Goal: Check status

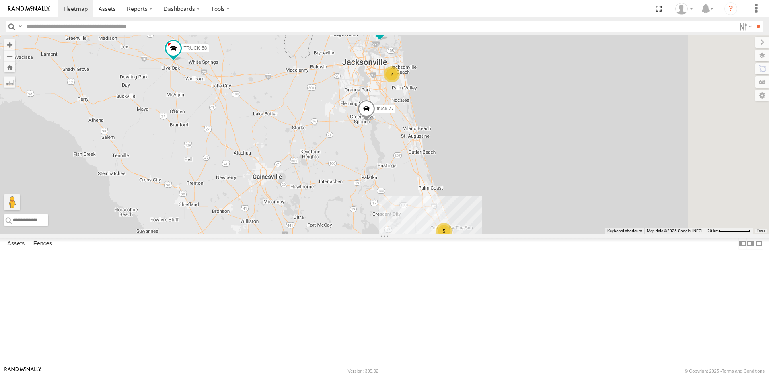
drag, startPoint x: 500, startPoint y: 88, endPoint x: 413, endPoint y: 139, distance: 100.9
click at [414, 139] on div "TRUCK 30 truck 77 TRUCK 58 5 2 2" at bounding box center [384, 134] width 769 height 198
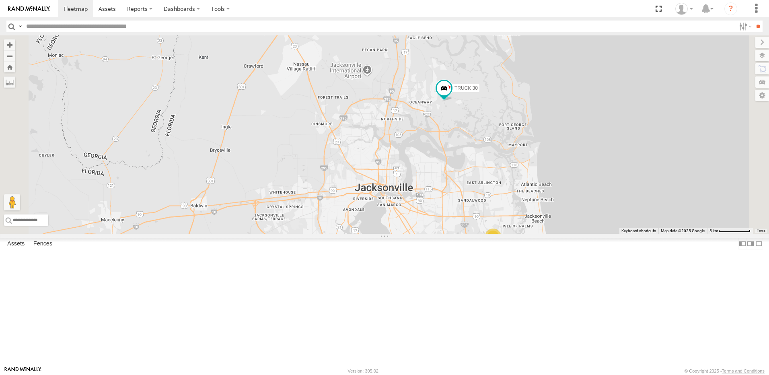
drag, startPoint x: 464, startPoint y: 167, endPoint x: 454, endPoint y: 127, distance: 41.1
click at [454, 127] on div "TRUCK 30 truck 77 TRUCK 58 2" at bounding box center [384, 134] width 769 height 198
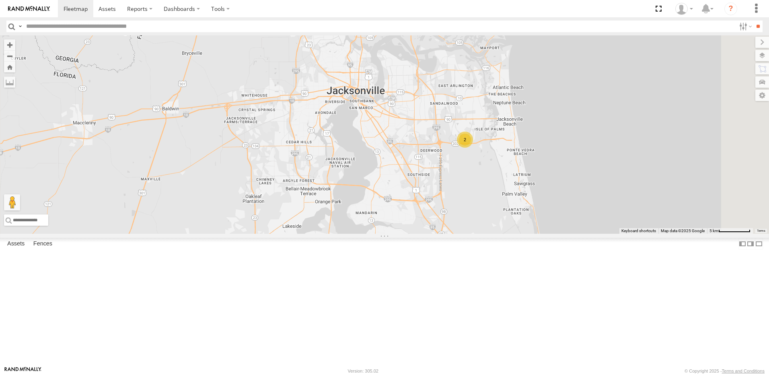
drag, startPoint x: 459, startPoint y: 172, endPoint x: 447, endPoint y: 144, distance: 30.3
click at [447, 144] on div "TRUCK 30 truck 77 TRUCK 58 2" at bounding box center [384, 134] width 769 height 198
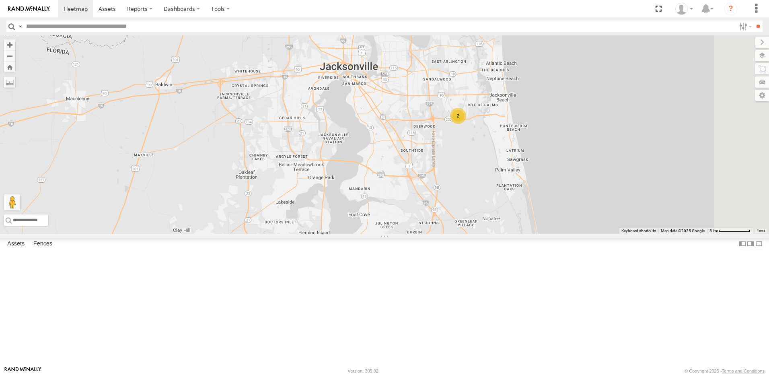
click at [466, 124] on div "2" at bounding box center [458, 116] width 16 height 16
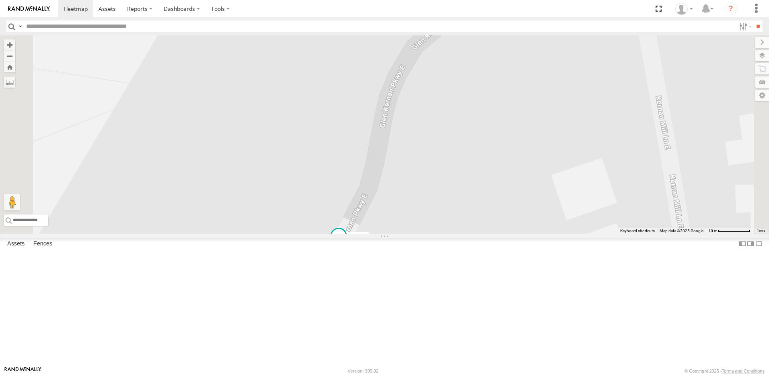
drag, startPoint x: 454, startPoint y: 181, endPoint x: 447, endPoint y: 138, distance: 43.2
click at [447, 138] on div "TRUCK 30 truck 77 TRUCK 58 Truck 55 Truck 50" at bounding box center [384, 134] width 769 height 198
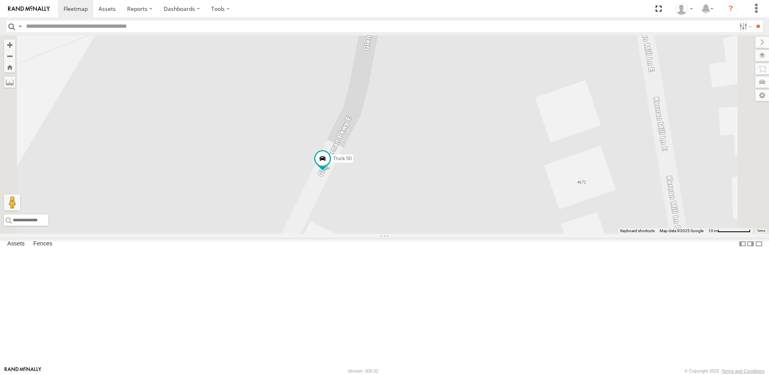
drag, startPoint x: 426, startPoint y: 136, endPoint x: 425, endPoint y: 121, distance: 15.7
click at [425, 125] on div "TRUCK 30 truck 77 TRUCK 58 Truck 55 Truck 50" at bounding box center [384, 134] width 769 height 198
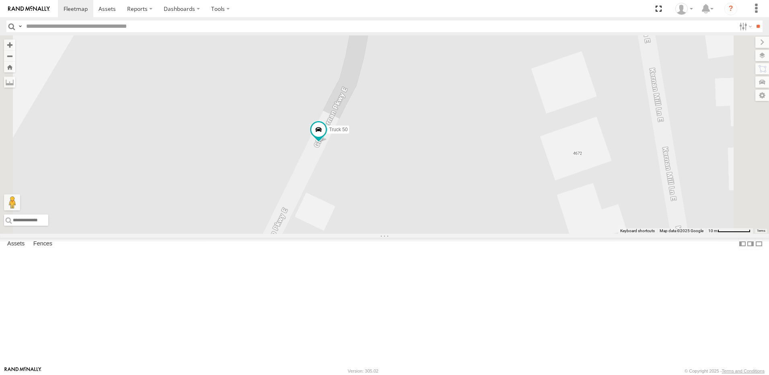
drag, startPoint x: 422, startPoint y: 138, endPoint x: 421, endPoint y: 130, distance: 8.1
click at [421, 132] on div "TRUCK 30 truck 77 TRUCK 58 Truck 55 Truck 50" at bounding box center [384, 134] width 769 height 198
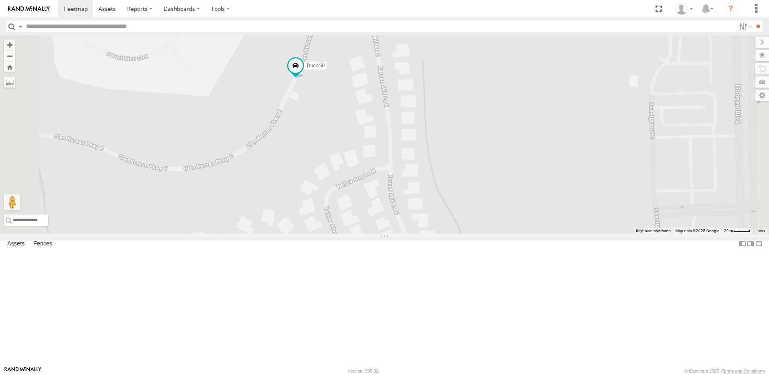
click at [0, 0] on link at bounding box center [0, 0] width 0 height 0
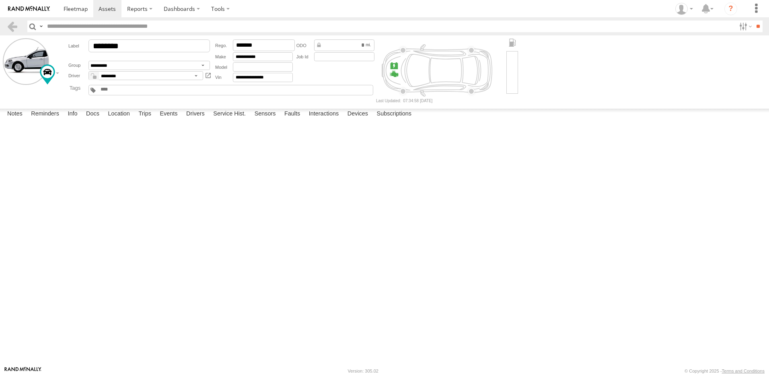
click at [0, 0] on label at bounding box center [0, 0] width 0 height 0
